Goal: Task Accomplishment & Management: Use online tool/utility

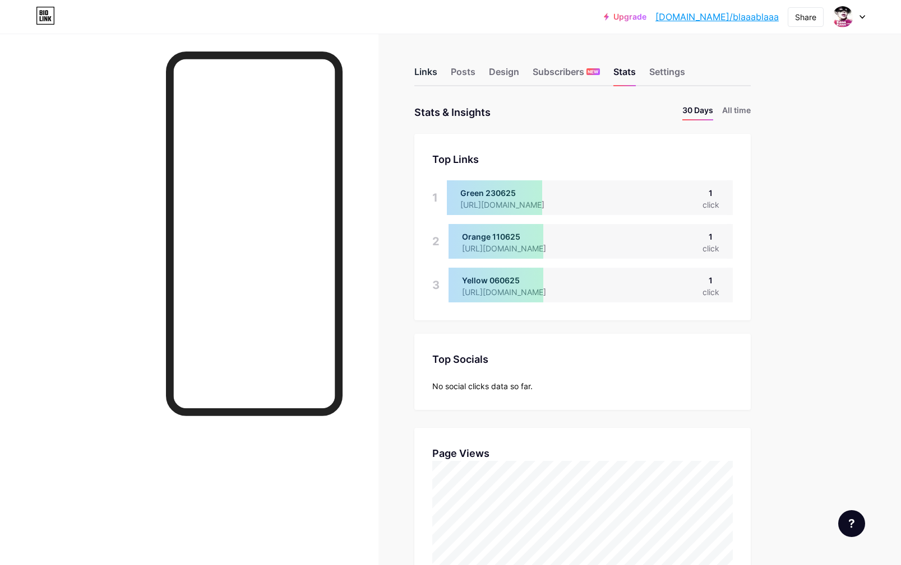
click at [424, 73] on div "Links" at bounding box center [425, 75] width 23 height 20
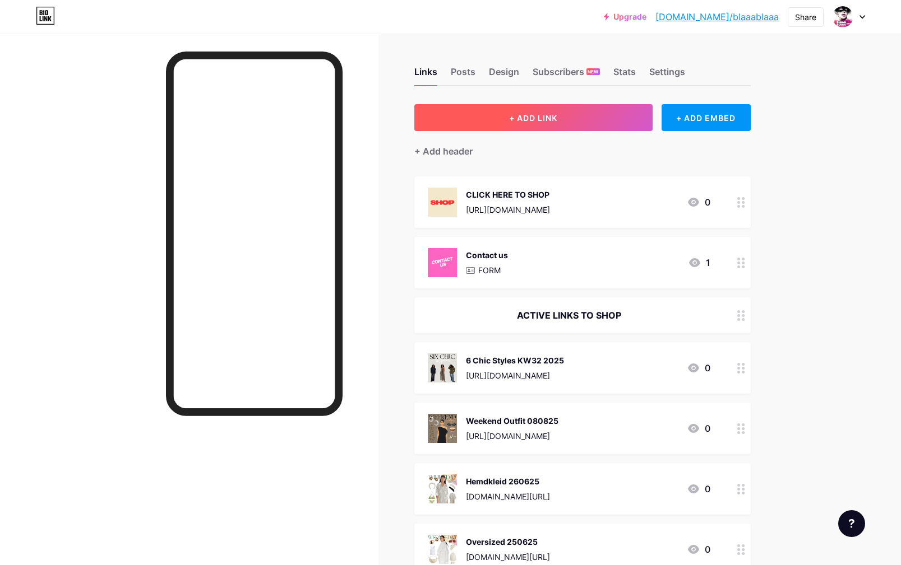
click at [538, 119] on span "+ ADD LINK" at bounding box center [533, 118] width 48 height 10
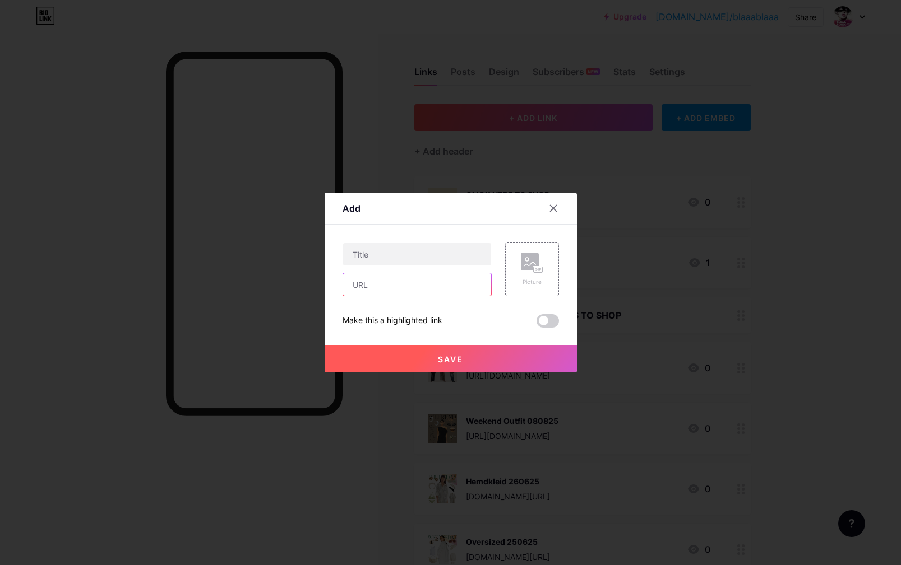
click at [400, 285] on input "text" at bounding box center [417, 284] width 148 height 22
paste input "[URL][DOMAIN_NAME]"
type input "[URL][DOMAIN_NAME]"
click at [386, 257] on input "text" at bounding box center [417, 254] width 148 height 22
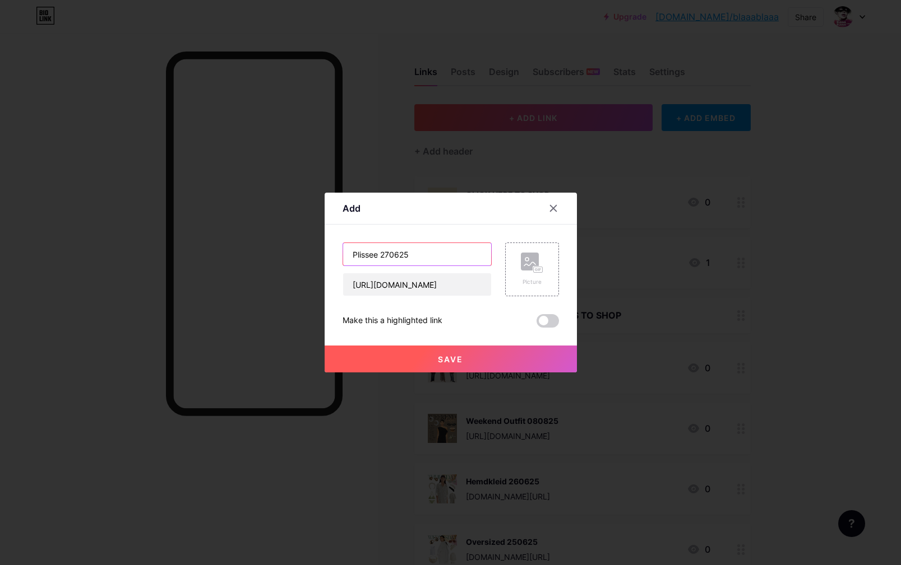
type input "Plissee 270625"
drag, startPoint x: 484, startPoint y: 285, endPoint x: 284, endPoint y: 279, distance: 200.7
click at [342, 279] on div "[URL][DOMAIN_NAME]" at bounding box center [416, 285] width 149 height 24
paste input "s://[DOMAIN_NAME][URL]"
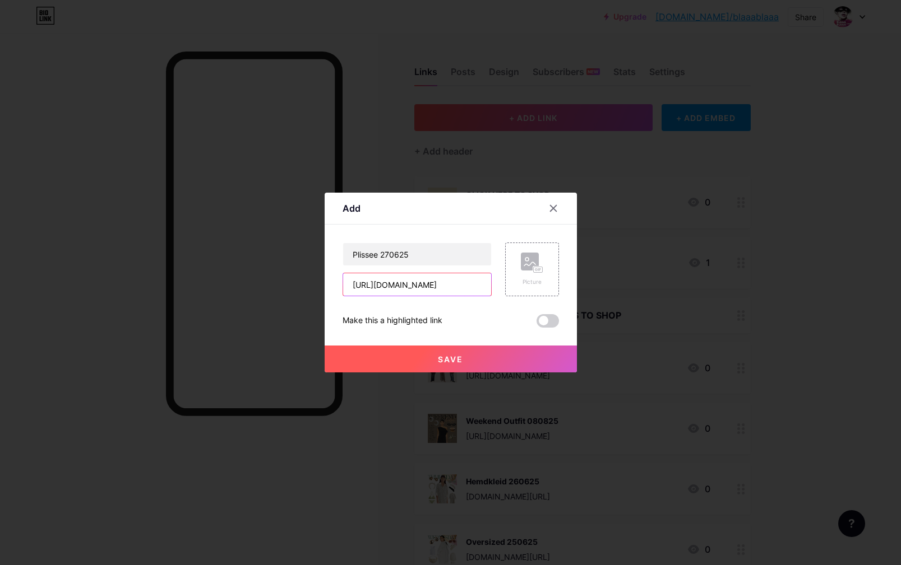
drag, startPoint x: 471, startPoint y: 284, endPoint x: 284, endPoint y: 277, distance: 187.3
click at [342, 277] on div "[URL][DOMAIN_NAME]" at bounding box center [416, 285] width 149 height 24
click at [373, 288] on input "[URL][DOMAIN_NAME]" at bounding box center [417, 284] width 148 height 22
drag, startPoint x: 358, startPoint y: 284, endPoint x: 305, endPoint y: 279, distance: 52.3
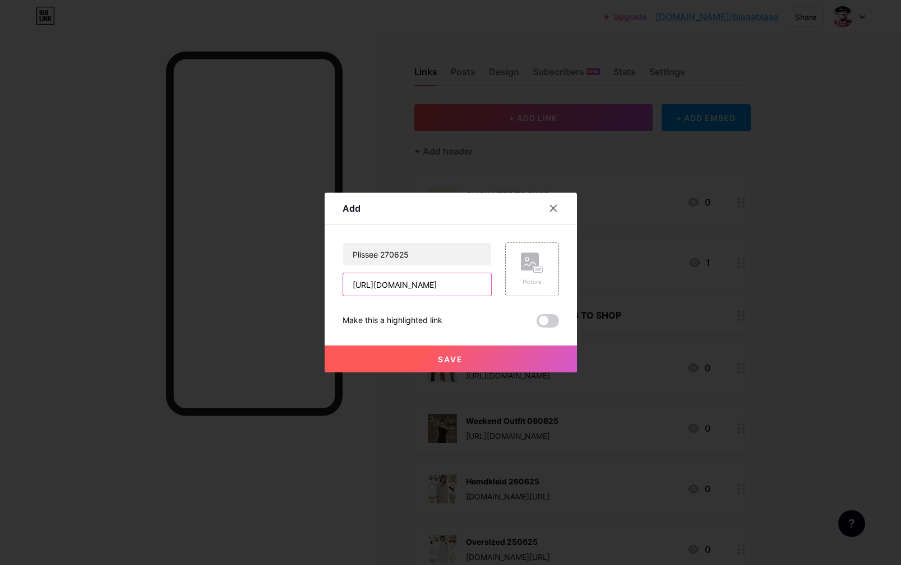
click at [343, 279] on input "[URL][DOMAIN_NAME]" at bounding box center [417, 284] width 148 height 22
type input "[URL][DOMAIN_NAME]"
click at [518, 279] on div "Picture" at bounding box center [532, 270] width 54 height 54
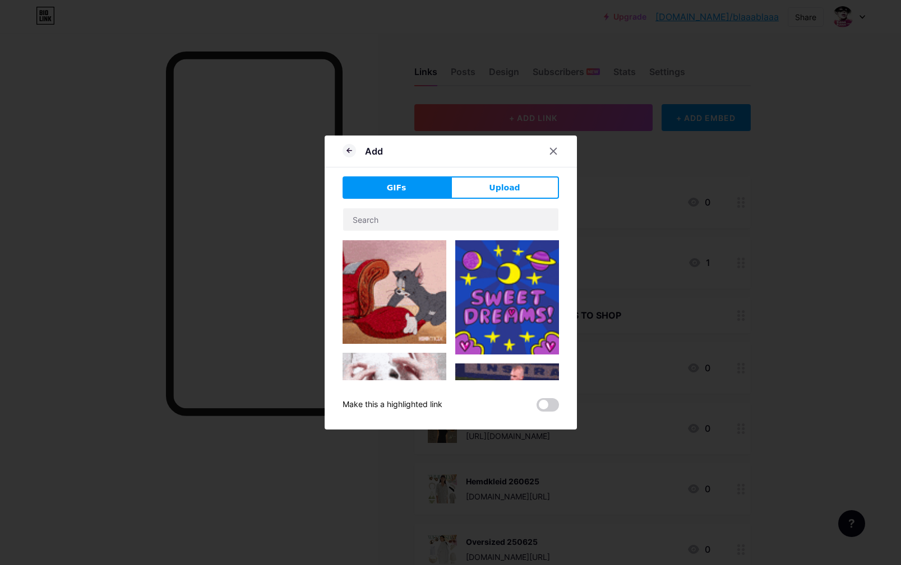
click at [508, 186] on span "Upload" at bounding box center [504, 188] width 31 height 12
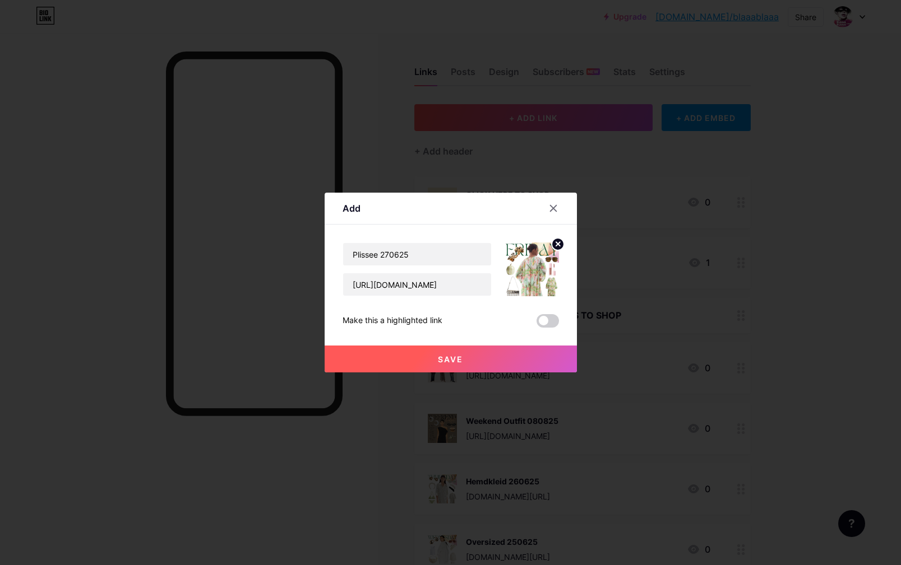
click at [475, 357] on button "Save" at bounding box center [450, 359] width 252 height 27
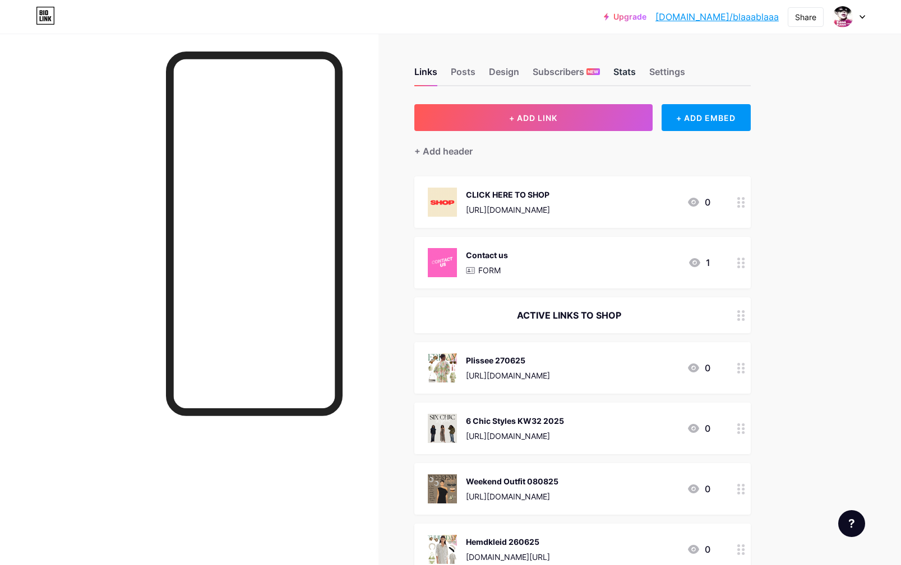
click at [630, 75] on div "Stats" at bounding box center [624, 75] width 22 height 20
